Goal: Task Accomplishment & Management: Complete application form

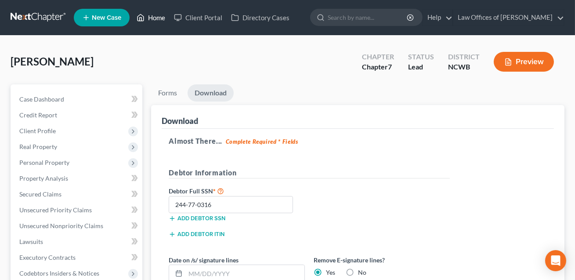
click at [158, 19] on link "Home" at bounding box center [150, 18] width 37 height 16
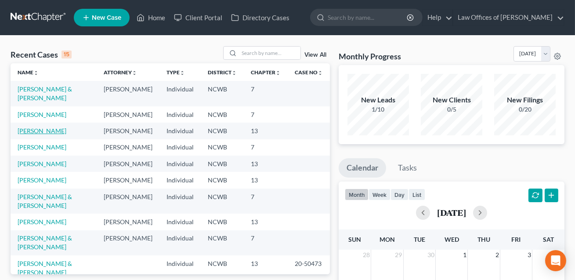
click at [33, 134] on link "[PERSON_NAME]" at bounding box center [42, 130] width 49 height 7
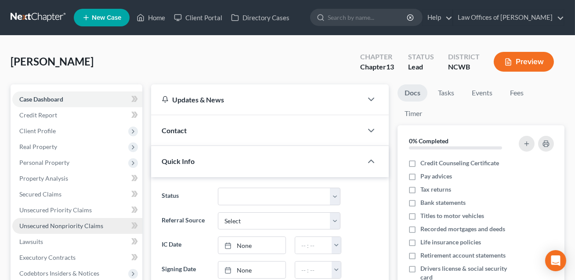
click at [41, 228] on span "Unsecured Nonpriority Claims" at bounding box center [61, 225] width 84 height 7
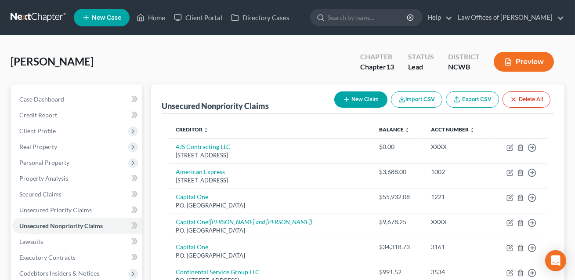
click at [352, 98] on button "New Claim" at bounding box center [360, 99] width 53 height 16
select select "0"
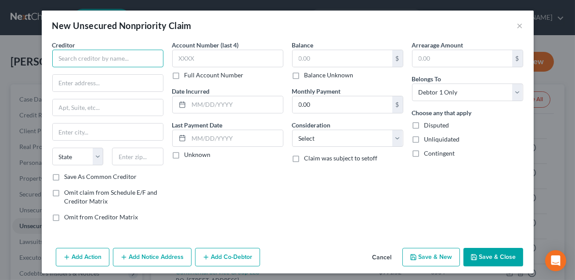
click at [117, 61] on input "text" at bounding box center [107, 59] width 111 height 18
click at [105, 60] on input "Bankers Healthcae Goup LLC" at bounding box center [107, 59] width 111 height 18
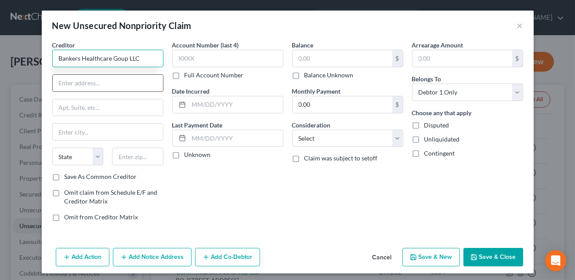
type input "Bankers Healthcare Goup LLC"
click at [105, 80] on input "text" at bounding box center [108, 83] width 110 height 17
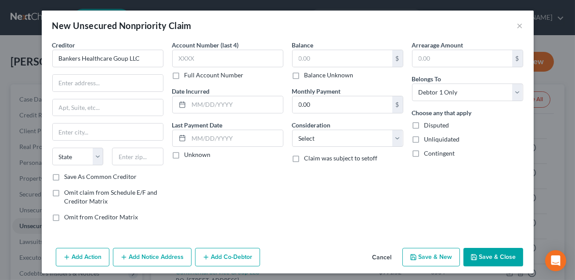
click at [387, 254] on button "Cancel" at bounding box center [382, 258] width 33 height 18
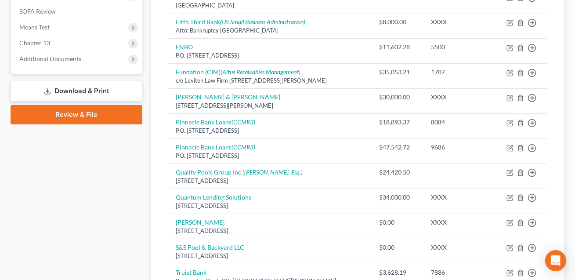
scroll to position [325, 0]
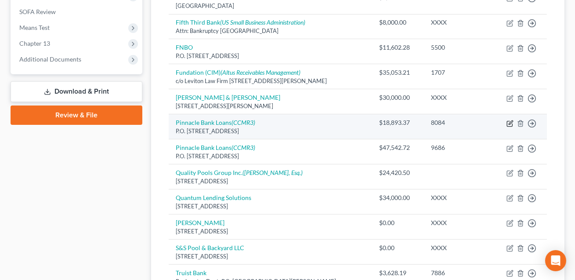
click at [511, 122] on icon "button" at bounding box center [511, 122] width 4 height 4
select select "44"
select select "14"
select select "3"
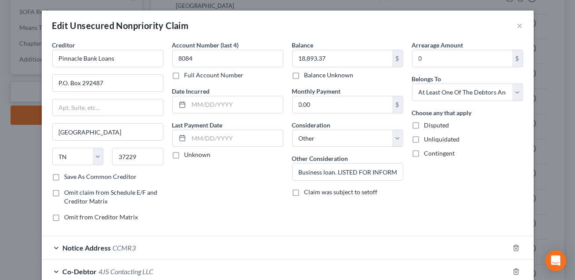
scroll to position [76, 0]
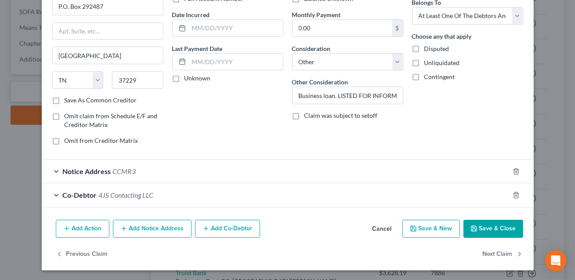
click at [164, 228] on button "Add Notice Address" at bounding box center [152, 229] width 79 height 18
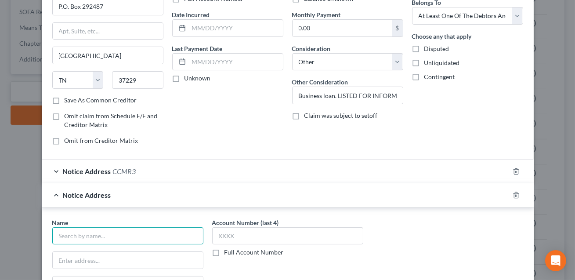
click at [124, 235] on input "text" at bounding box center [127, 236] width 151 height 18
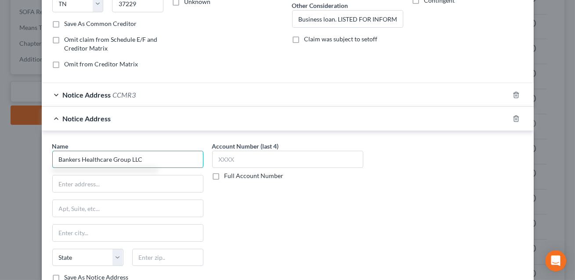
scroll to position [156, 0]
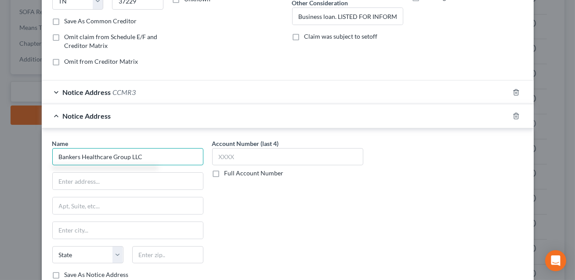
type input "Bankers Healthcare Group LLC"
click at [82, 190] on div "Name * Bankers Healthcare Group LLC State [US_STATE] AK AR AZ CA CO CT DE DC [G…" at bounding box center [127, 209] width 151 height 141
click at [72, 181] on input "text" at bounding box center [128, 181] width 150 height 17
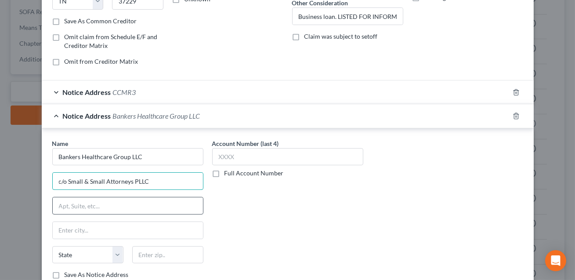
type input "c/o Small & Small Attorneys PLLC"
click at [67, 202] on input "text" at bounding box center [128, 205] width 150 height 17
type input "[STREET_ADDRESS]"
click at [149, 256] on input "text" at bounding box center [167, 255] width 71 height 18
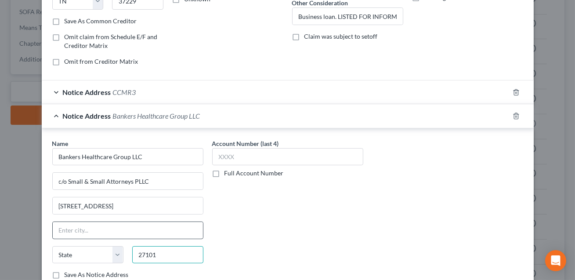
type input "27101"
click at [133, 232] on input "text" at bounding box center [128, 230] width 150 height 17
type input "[PERSON_NAME]"
select select "28"
click at [261, 218] on div "Account Number (last 4) Full Account Number" at bounding box center [288, 213] width 160 height 148
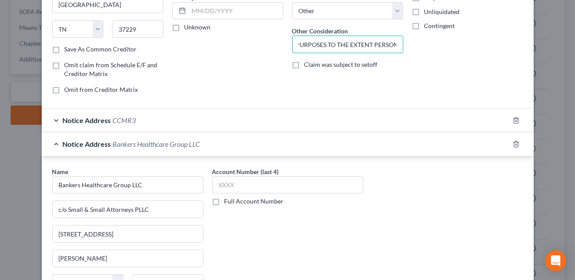
scroll to position [0, 201]
drag, startPoint x: 336, startPoint y: 43, endPoint x: 403, endPoint y: 52, distance: 68.3
click at [403, 52] on div "Balance 18,893.37 $ Balance Unknown Balance Undetermined 18,893.37 $ Balance Un…" at bounding box center [348, 7] width 120 height 188
click at [373, 44] on input "Business loan. Civil Action: Banker's Healthcare Goup LLC v. 4JS Contracting LL…" at bounding box center [348, 44] width 110 height 17
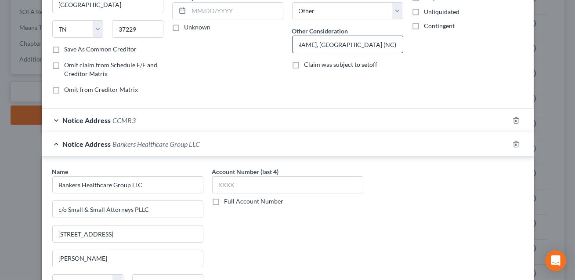
scroll to position [0, 265]
click at [399, 44] on input "Business loan. Civil Action: Banker's Healthcare Goup LLC v. 4JS Contracting LL…" at bounding box center [348, 44] width 110 height 17
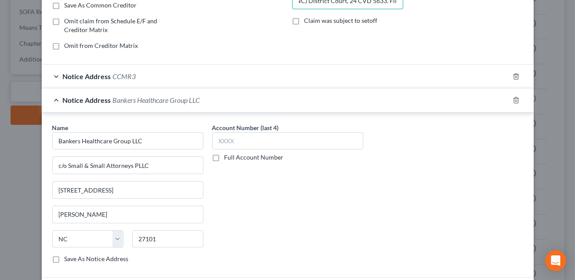
scroll to position [265, 0]
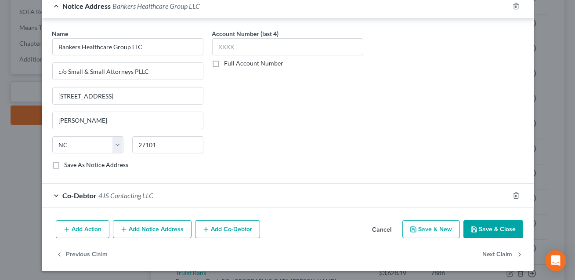
type input "Business loan. Civil Action: Banker's Healthcare Goup LLC v. 4JS Contracting LL…"
click at [494, 232] on button "Save & Close" at bounding box center [494, 229] width 60 height 18
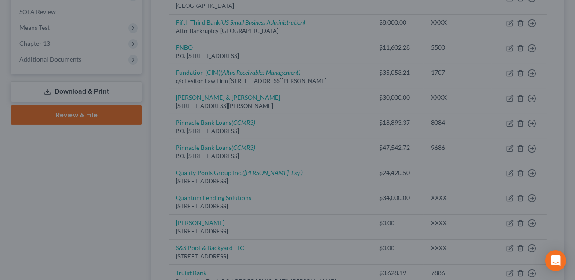
scroll to position [0, 0]
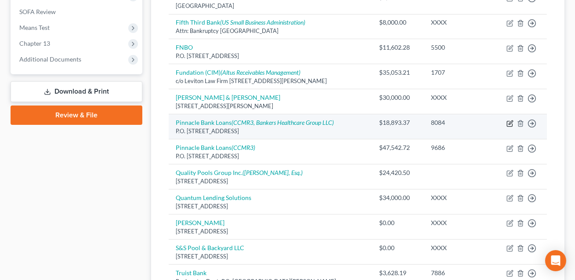
click at [509, 121] on icon "button" at bounding box center [510, 123] width 7 height 7
select select "44"
select select "14"
select select "3"
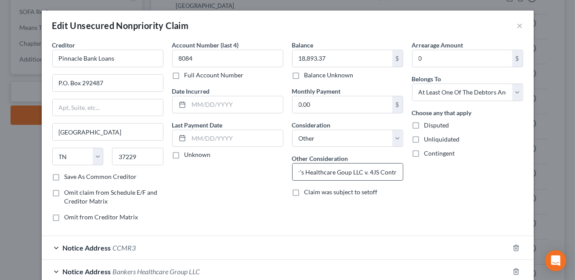
scroll to position [0, 93]
click at [338, 173] on input "Business loan. Civil Action: Banker's Healthcare Goup LLC v. 4JS Contracting LL…" at bounding box center [348, 172] width 110 height 17
type input "Business loan. Civil Action: Banker's Healthcare Group LLC v. 4JS Contracting L…"
